Goal: Task Accomplishment & Management: Use online tool/utility

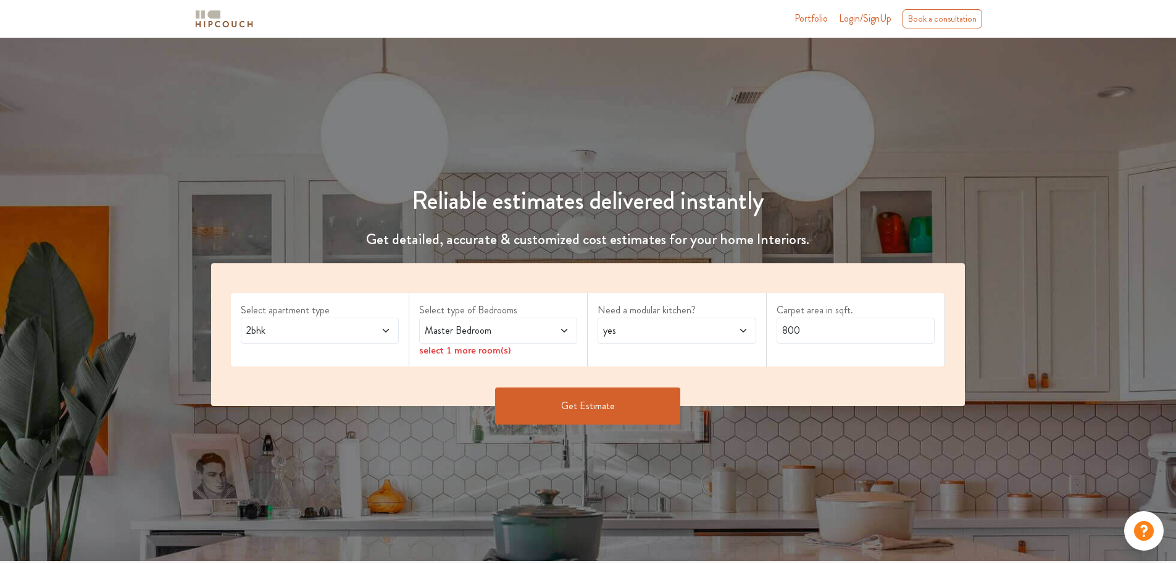
click at [333, 328] on span "2bhk" at bounding box center [299, 330] width 111 height 15
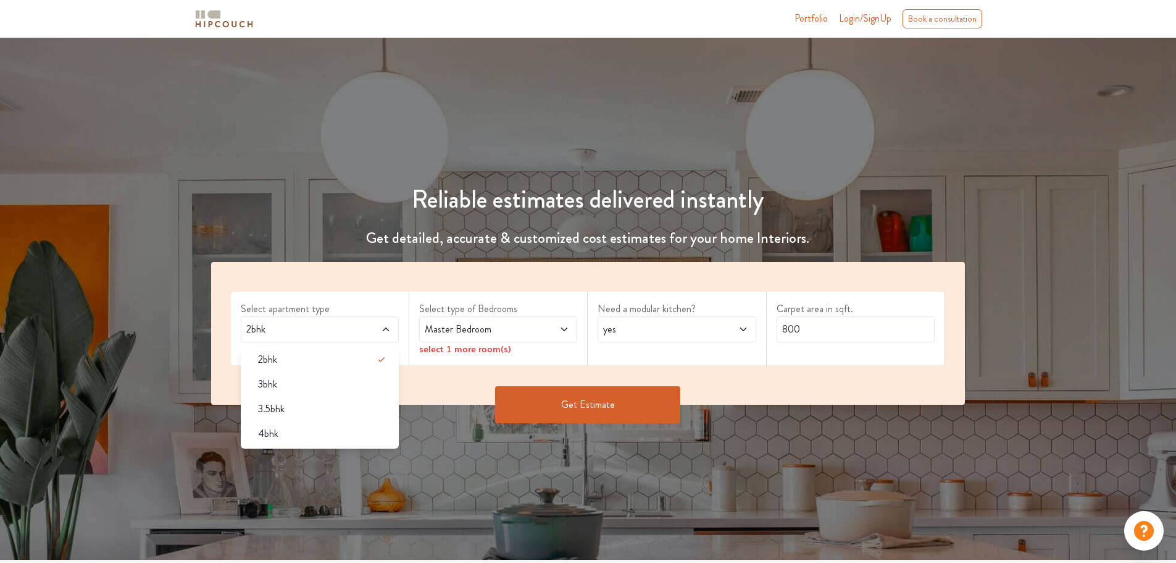
scroll to position [1, 0]
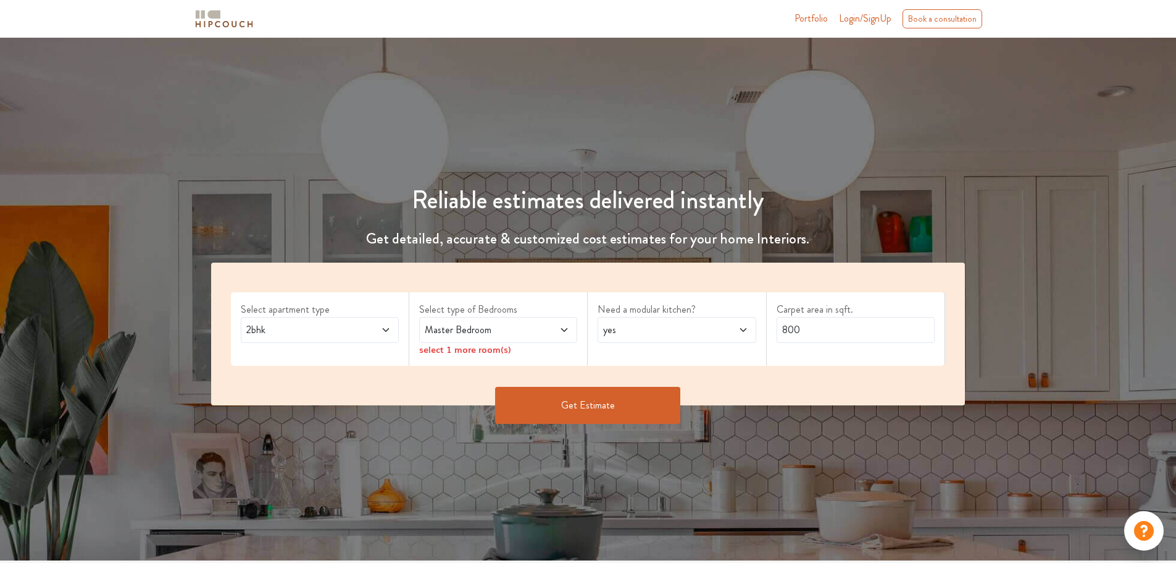
click at [647, 327] on span "yes" at bounding box center [656, 329] width 111 height 15
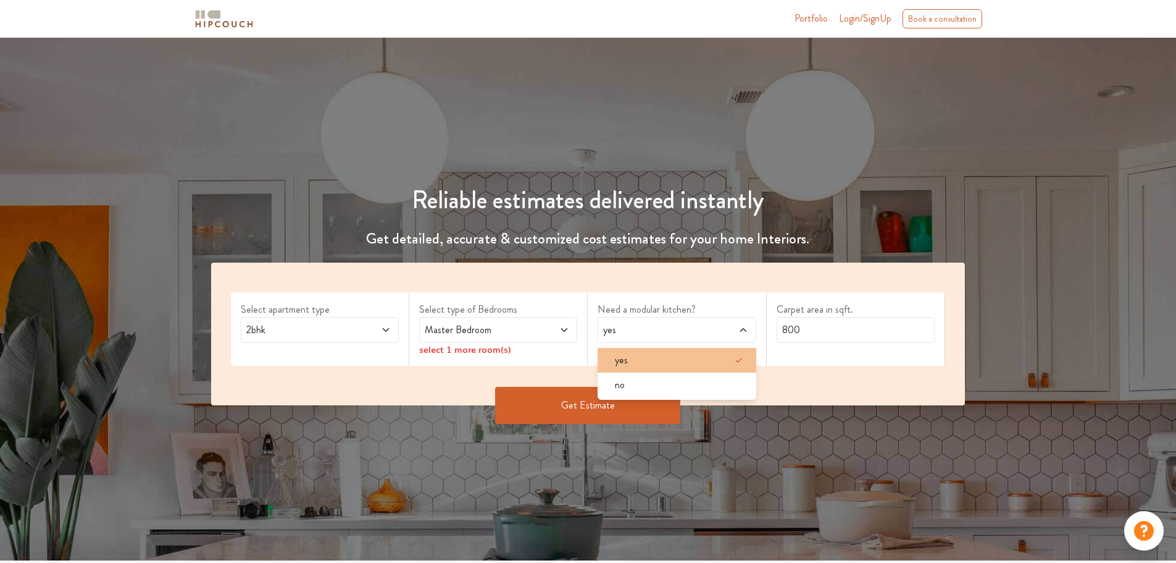
click at [658, 367] on div "yes" at bounding box center [680, 360] width 151 height 15
click at [892, 333] on input "800" at bounding box center [856, 330] width 158 height 26
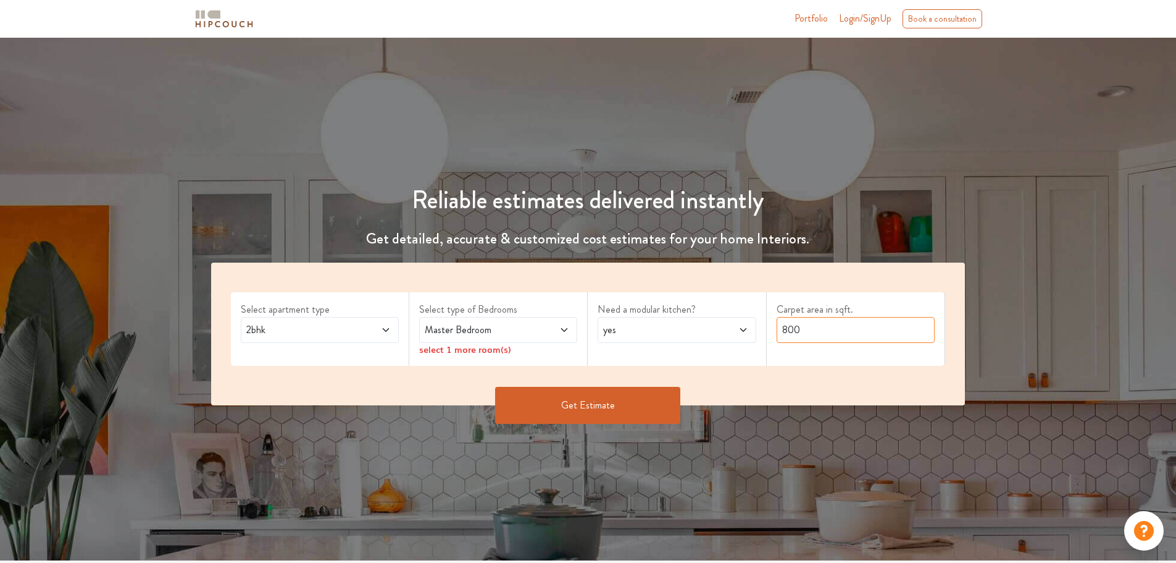
drag, startPoint x: 894, startPoint y: 333, endPoint x: 774, endPoint y: 340, distance: 119.4
click at [774, 340] on div "Carpet area in sqft. 800" at bounding box center [856, 328] width 178 height 73
type input "4"
type input "3500"
click at [527, 329] on span "Master Bedroom" at bounding box center [477, 329] width 111 height 15
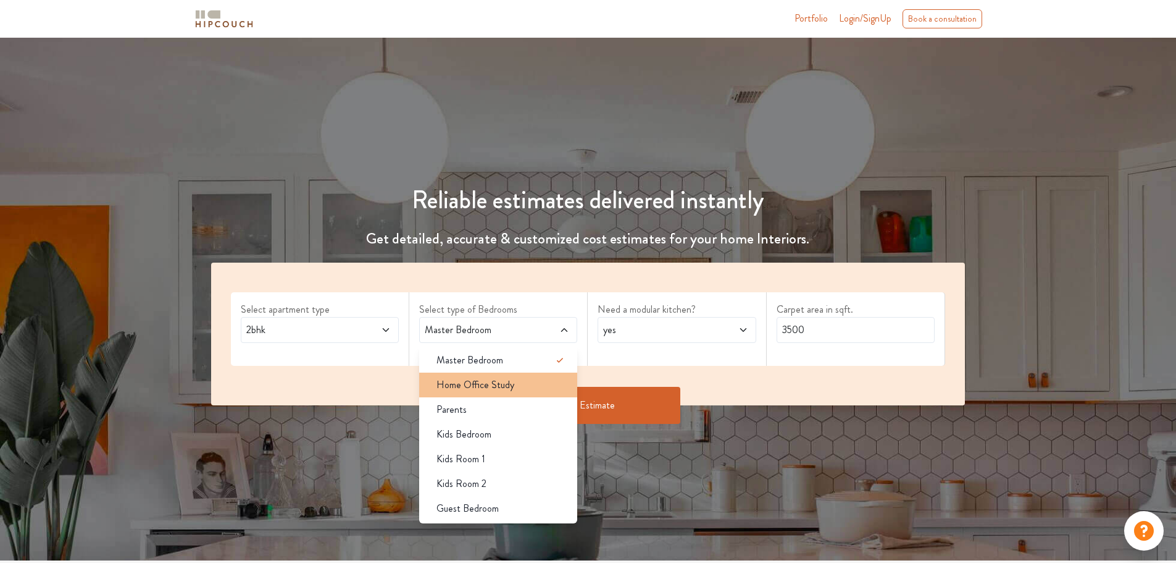
click at [516, 378] on div "Home Office Study" at bounding box center [502, 384] width 151 height 15
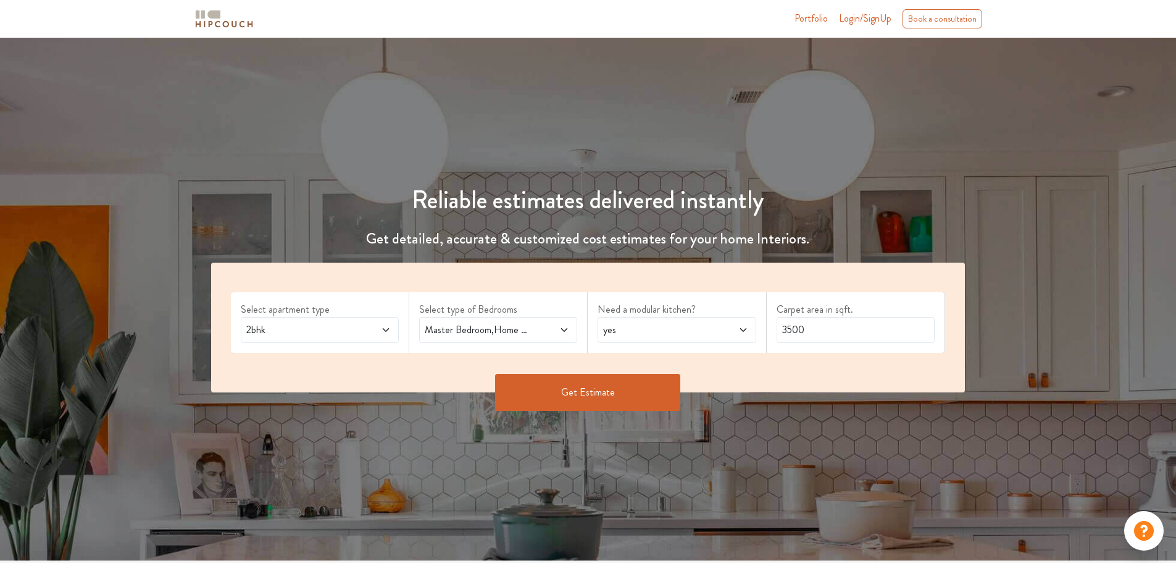
click at [316, 333] on span "2bhk" at bounding box center [299, 329] width 111 height 15
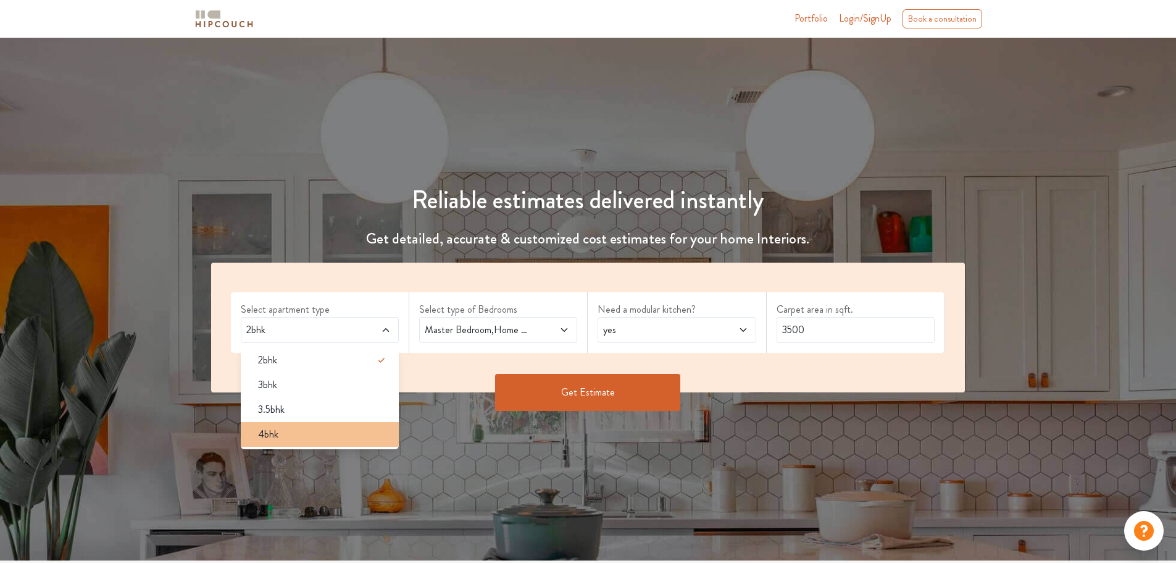
click at [327, 437] on div "4bhk" at bounding box center [323, 434] width 151 height 15
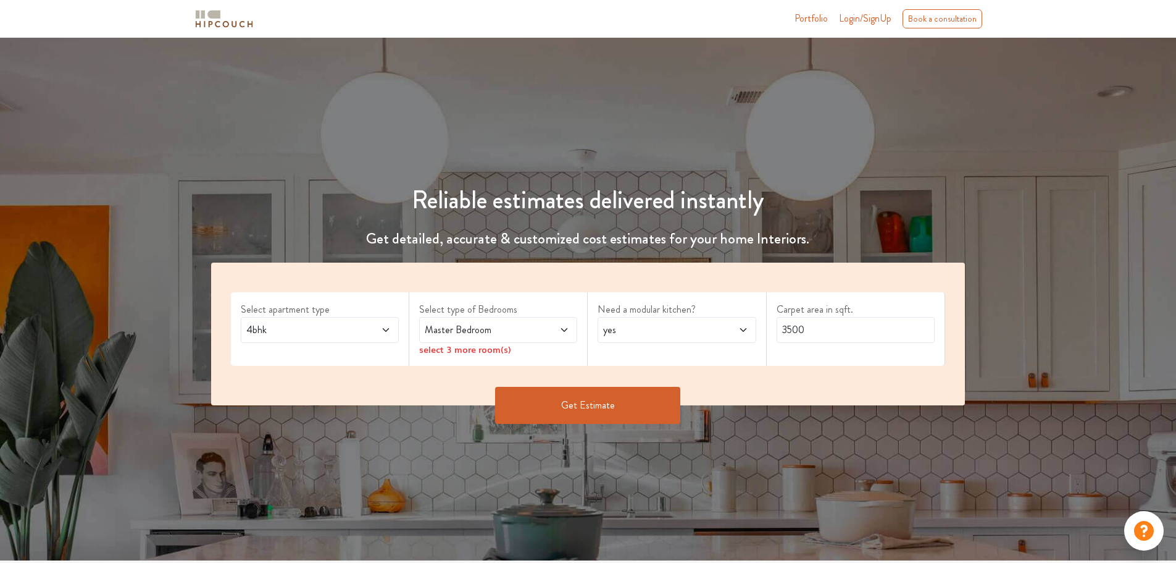
click at [501, 332] on span "Master Bedroom" at bounding box center [477, 329] width 111 height 15
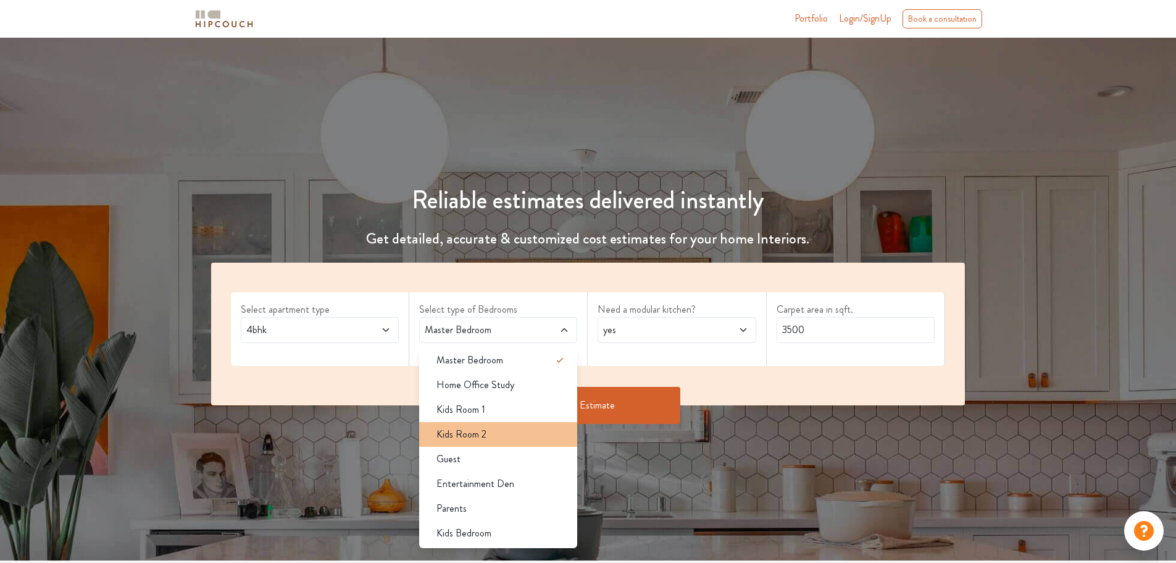
scroll to position [0, 0]
click at [508, 419] on li "Kids Room 1" at bounding box center [498, 410] width 158 height 25
click at [510, 444] on li "Kids Room 2" at bounding box center [498, 434] width 158 height 25
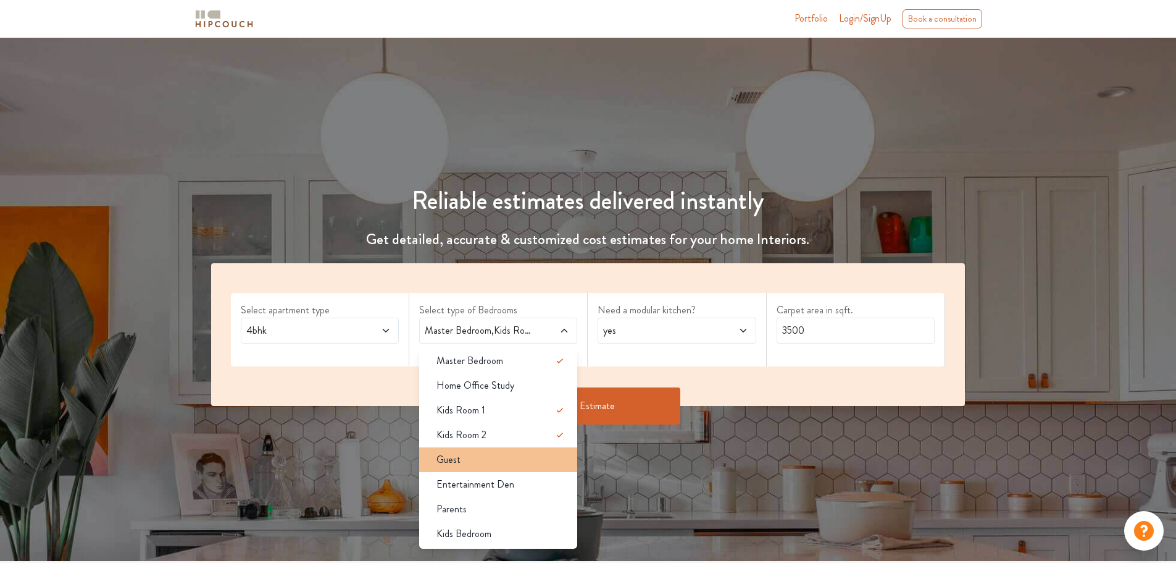
click at [503, 450] on li "Guest" at bounding box center [498, 459] width 158 height 25
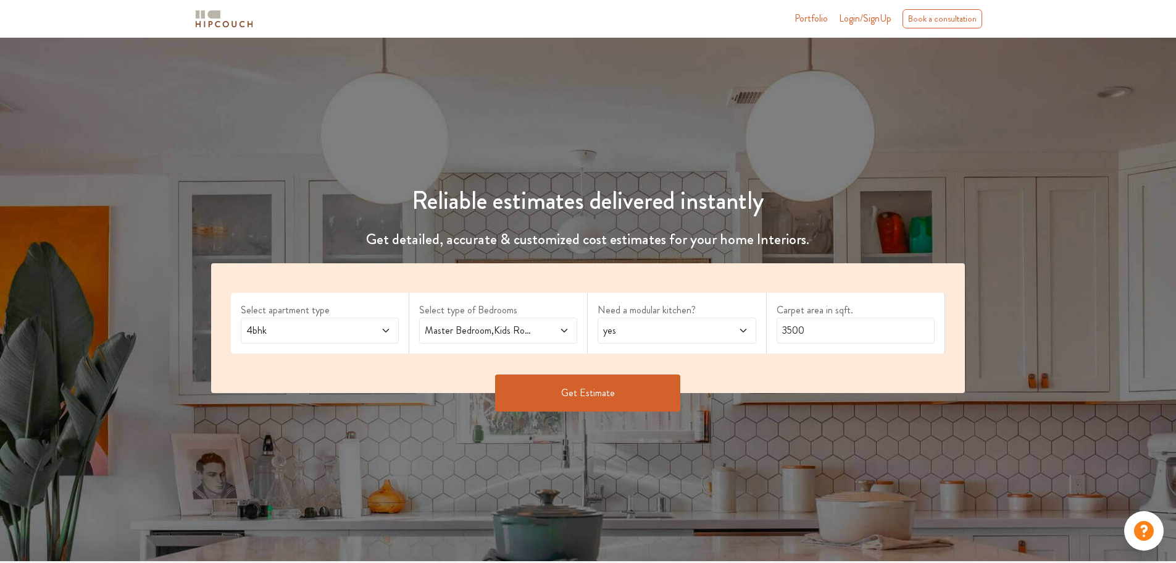
click at [607, 406] on button "Get Estimate" at bounding box center [587, 392] width 185 height 37
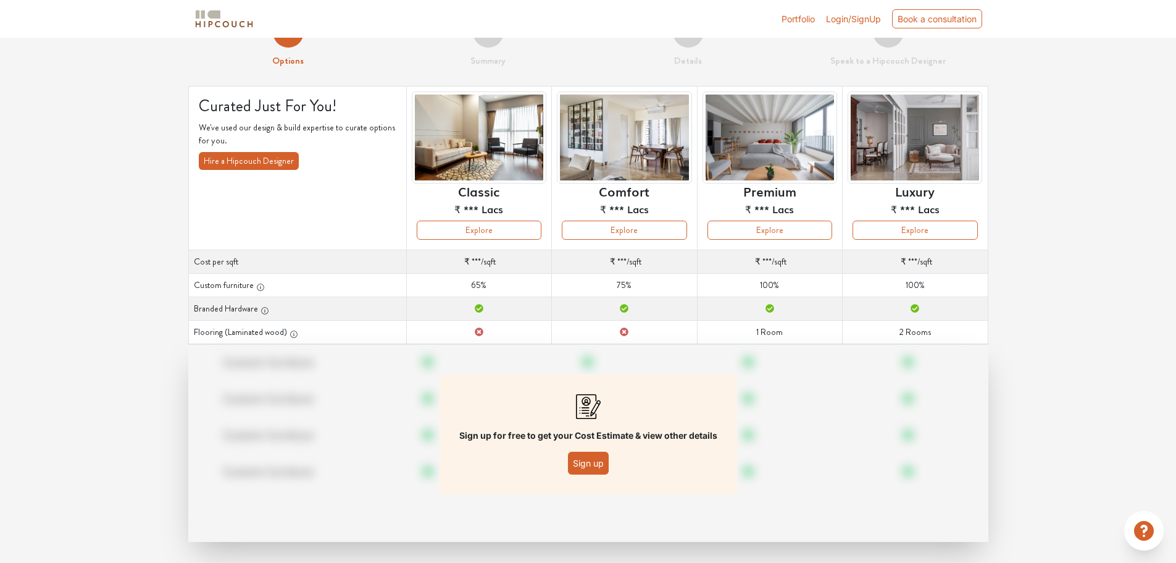
scroll to position [44, 0]
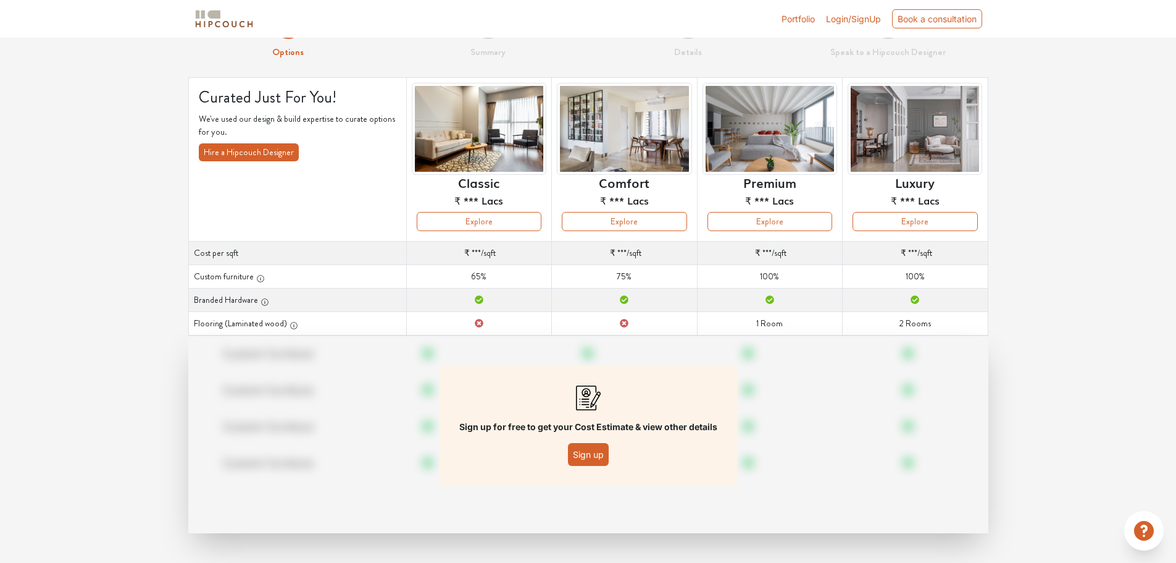
click at [587, 453] on button "Sign up" at bounding box center [588, 454] width 41 height 23
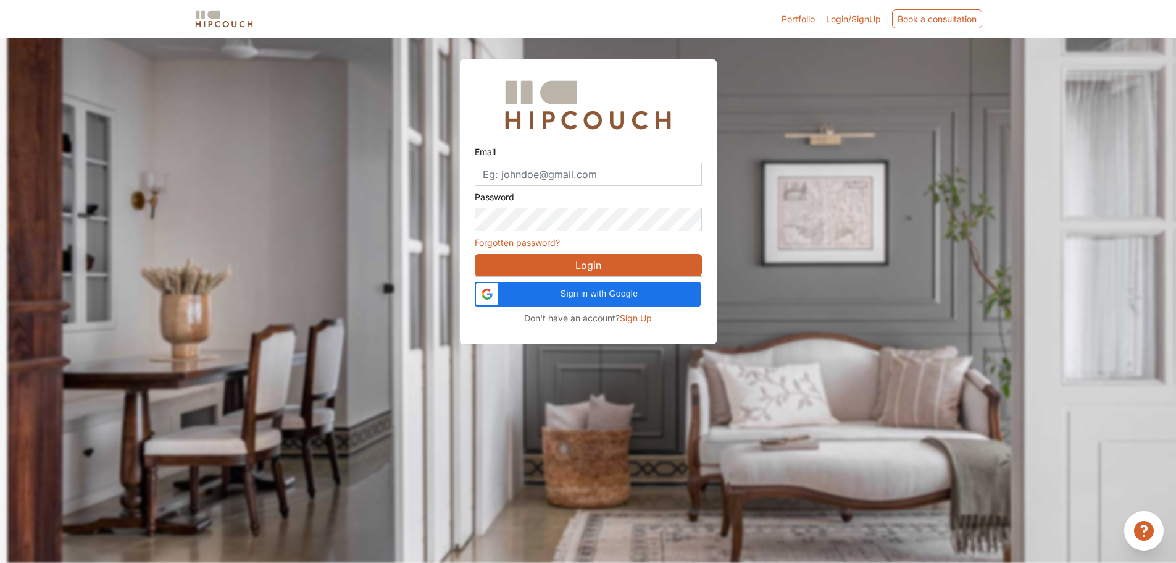
scroll to position [38, 0]
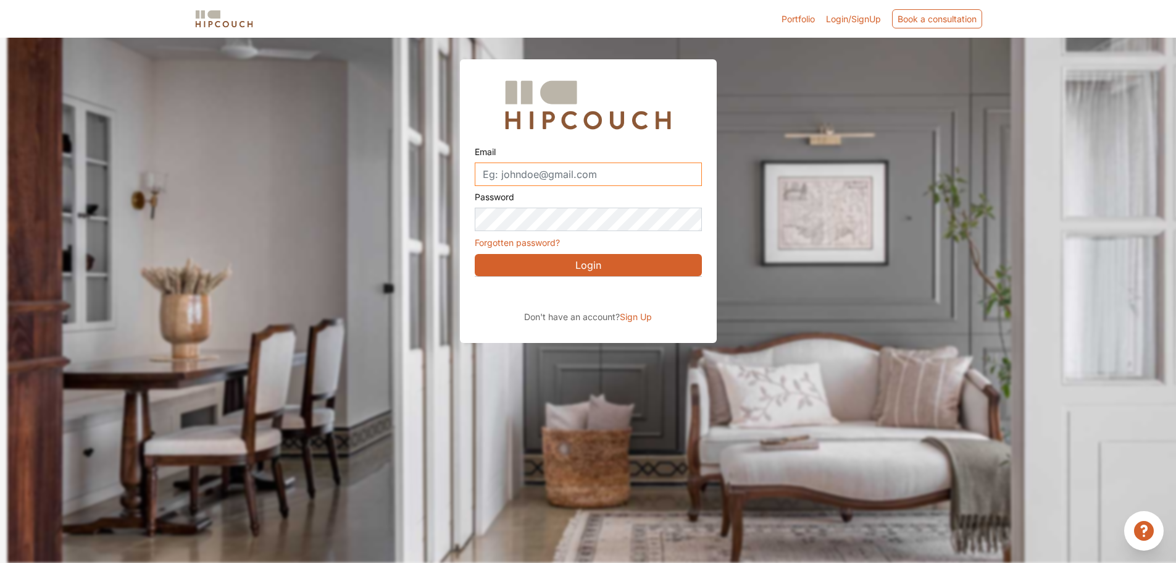
drag, startPoint x: 633, startPoint y: 170, endPoint x: 640, endPoint y: 162, distance: 10.1
click at [640, 163] on input "Email" at bounding box center [588, 173] width 227 height 23
type input "KRISHNAM126@GMAIL.COM"
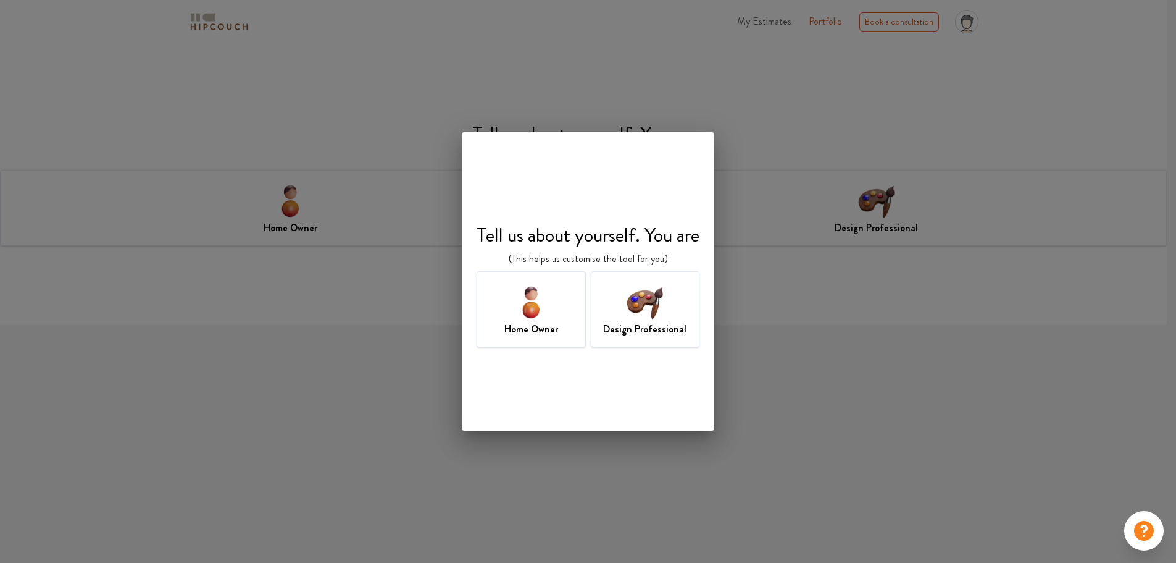
click at [648, 327] on h7 "Design Professional" at bounding box center [644, 329] width 83 height 15
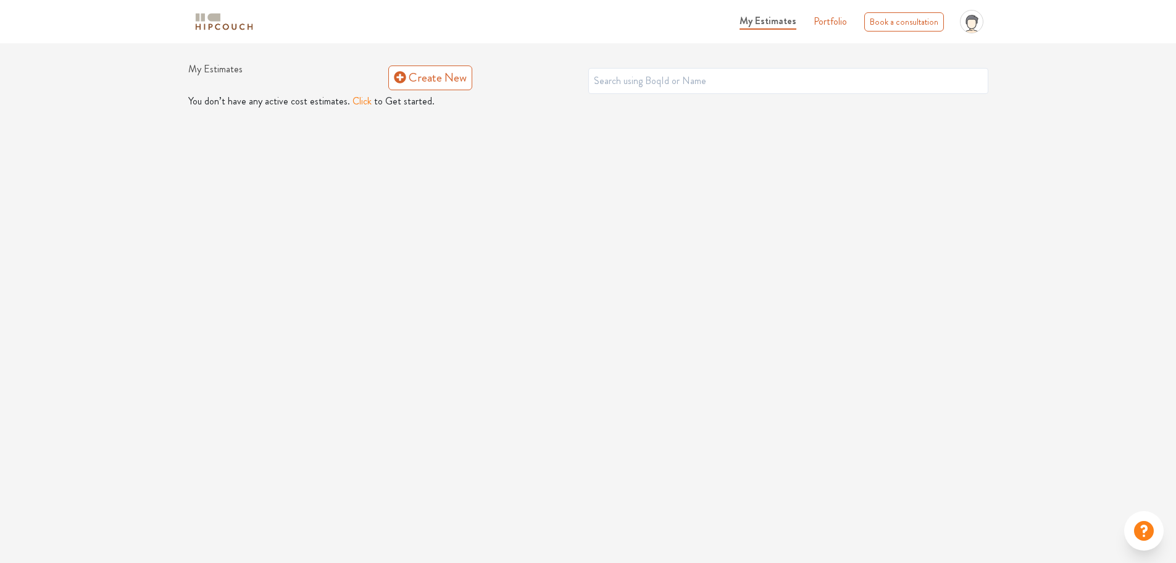
click at [453, 62] on div "My Estimates Portfolio Book a consultation profile pic Upload Boq Logout My Est…" at bounding box center [588, 54] width 1176 height 109
click at [463, 83] on link "Create New" at bounding box center [430, 77] width 84 height 25
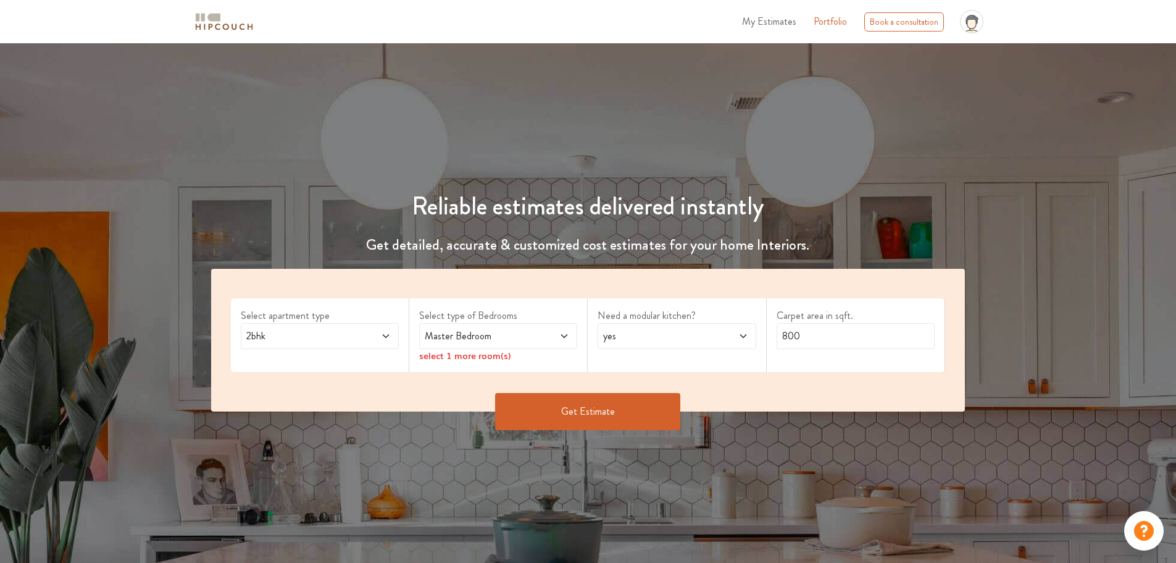
click at [522, 325] on div "Master Bedroom" at bounding box center [498, 336] width 158 height 26
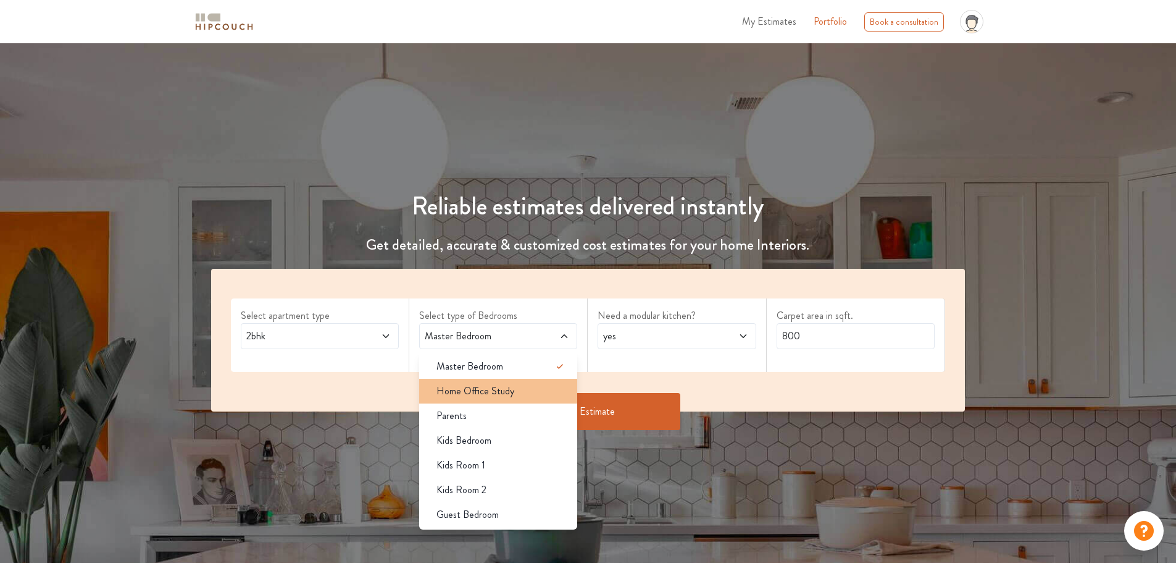
click at [511, 384] on span "Home Office Study" at bounding box center [476, 391] width 78 height 15
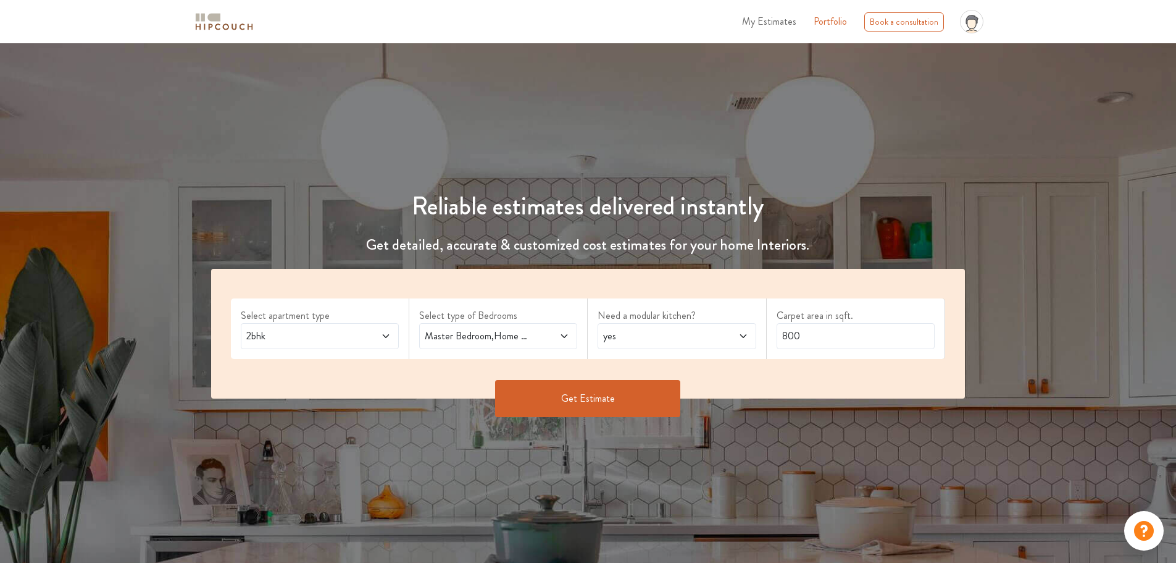
click at [675, 337] on span "yes" at bounding box center [656, 336] width 111 height 15
click at [676, 337] on span "yes" at bounding box center [656, 336] width 111 height 15
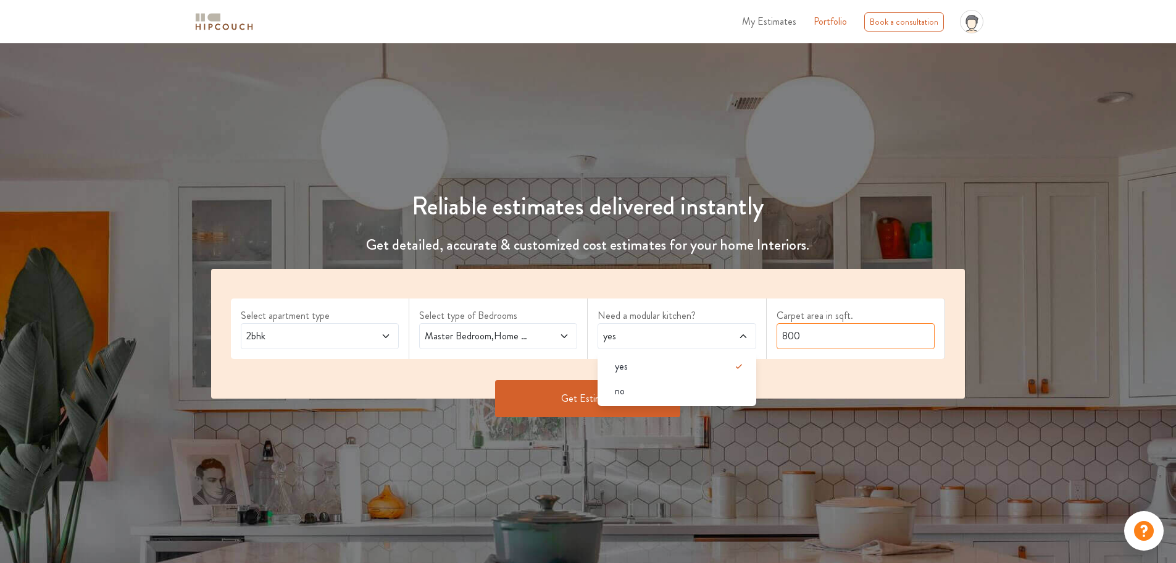
click at [802, 332] on input "800" at bounding box center [856, 336] width 158 height 26
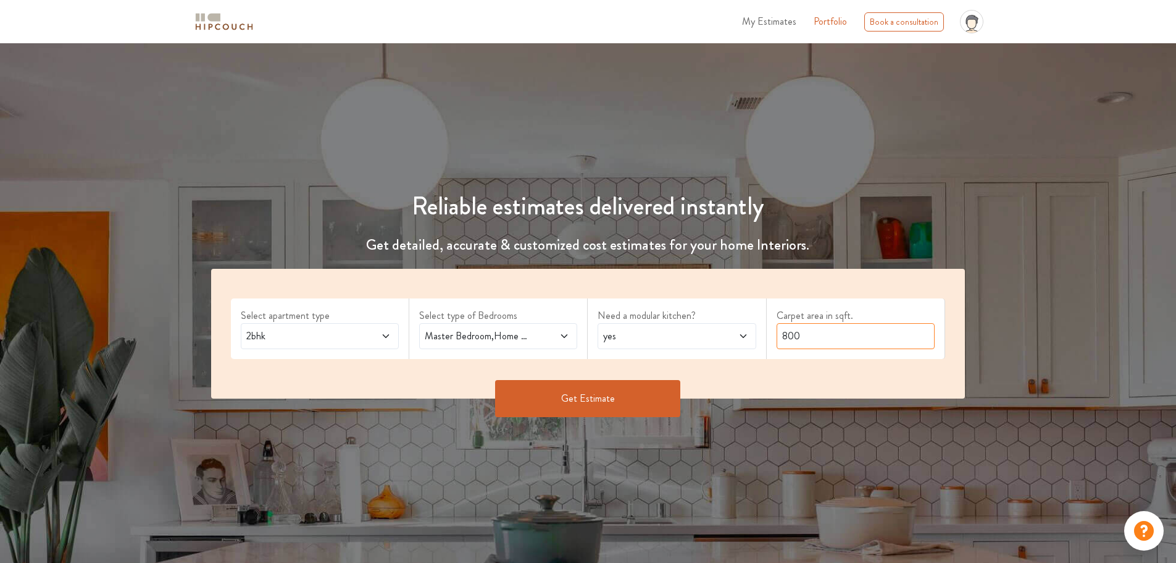
drag, startPoint x: 815, startPoint y: 329, endPoint x: 747, endPoint y: 335, distance: 68.8
click at [747, 335] on div "Select apartment type 2bhk Select type of Bedrooms Master Bedroom,Home Office S…" at bounding box center [588, 334] width 755 height 130
type input "1200"
click at [598, 377] on div "Select apartment type 2bhk Select type of Bedrooms Master Bedroom,Home Office S…" at bounding box center [588, 334] width 755 height 130
click at [598, 388] on button "Get Estimate" at bounding box center [587, 398] width 185 height 37
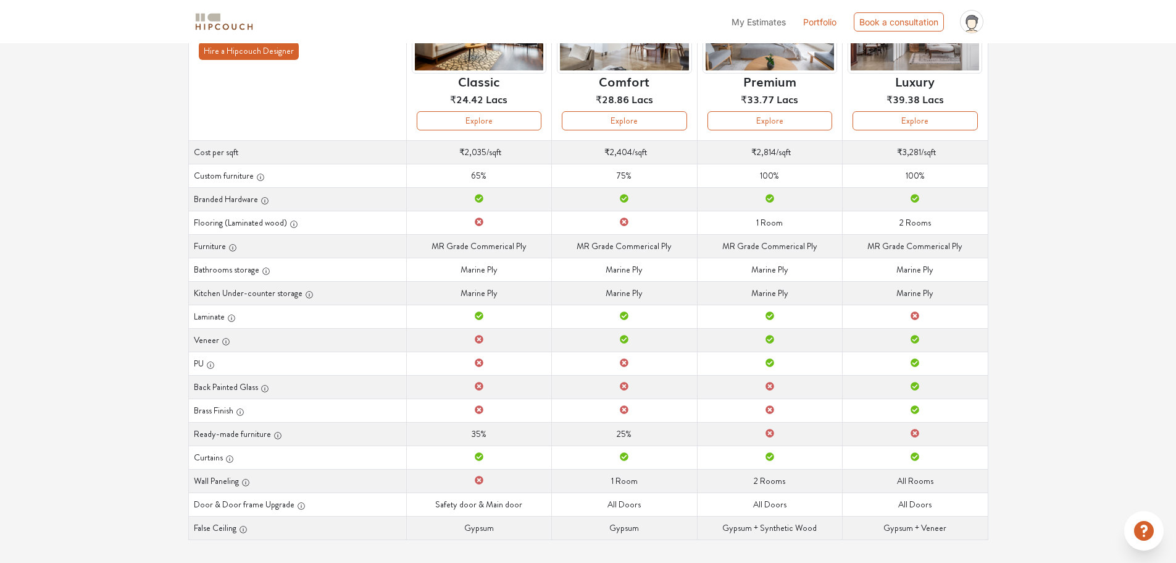
scroll to position [158, 0]
